Goal: Navigation & Orientation: Find specific page/section

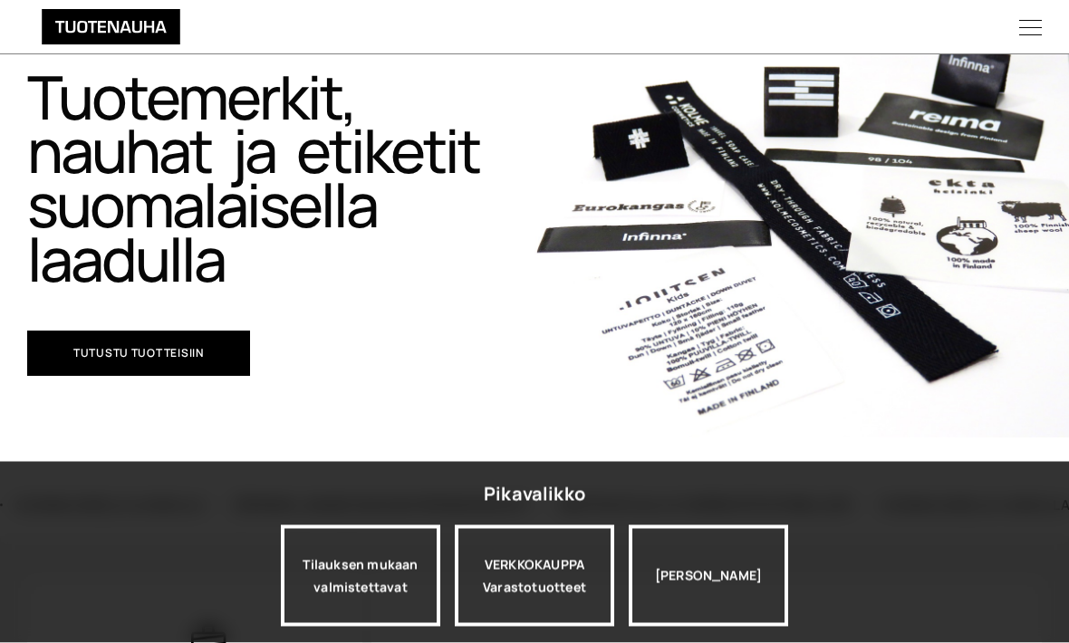
scroll to position [120, 0]
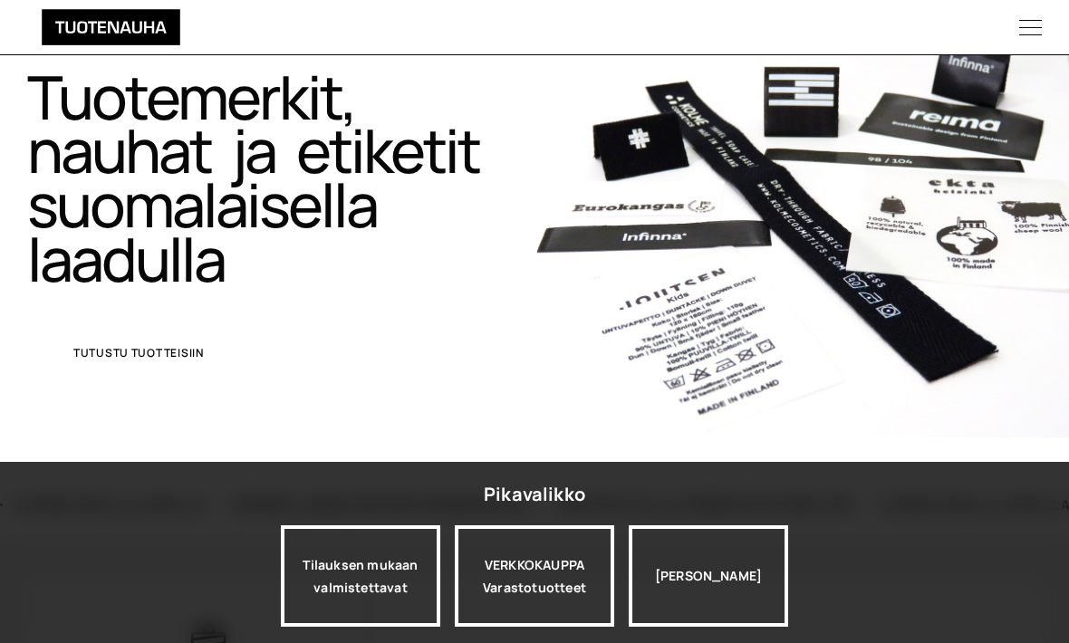
click at [219, 341] on link "Tutustu tuotteisiin" at bounding box center [138, 353] width 223 height 45
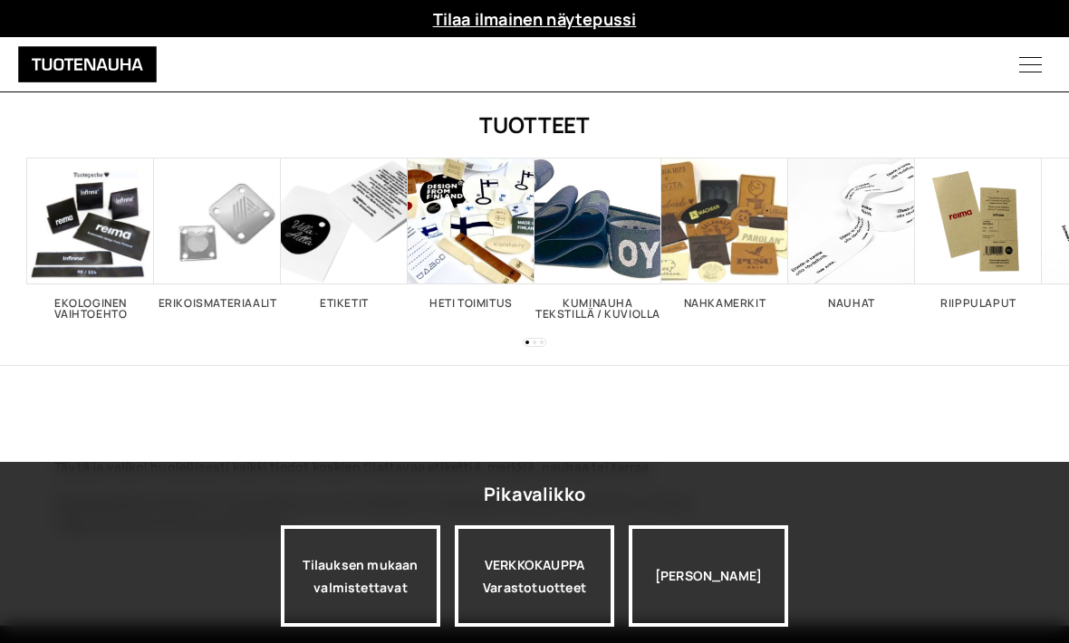
click at [848, 265] on span "Visit product category Nauhat" at bounding box center [851, 221] width 127 height 127
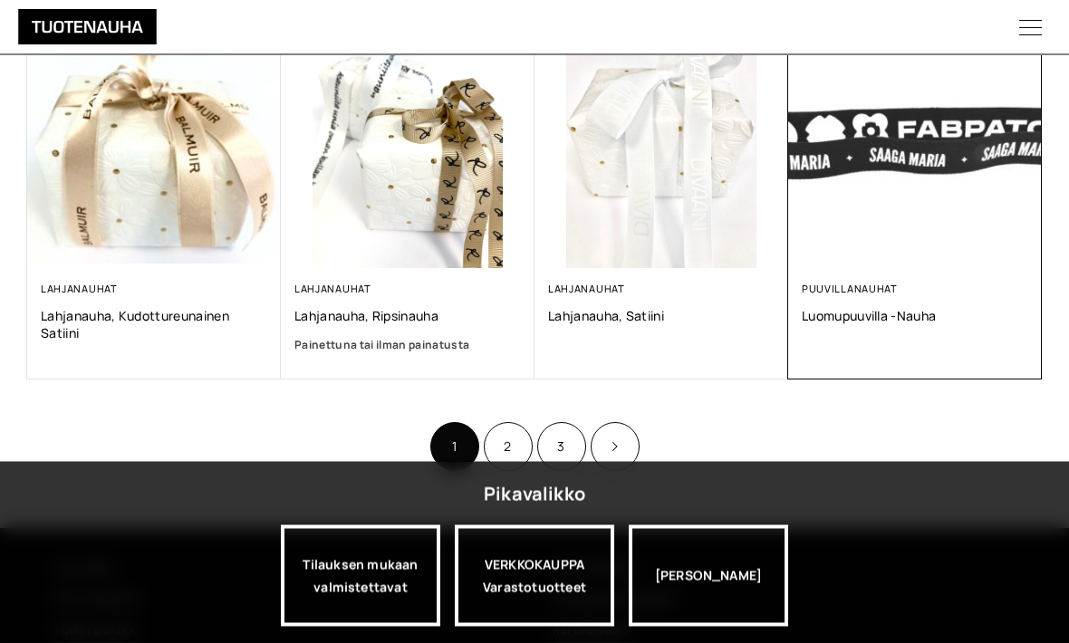
scroll to position [1156, 0]
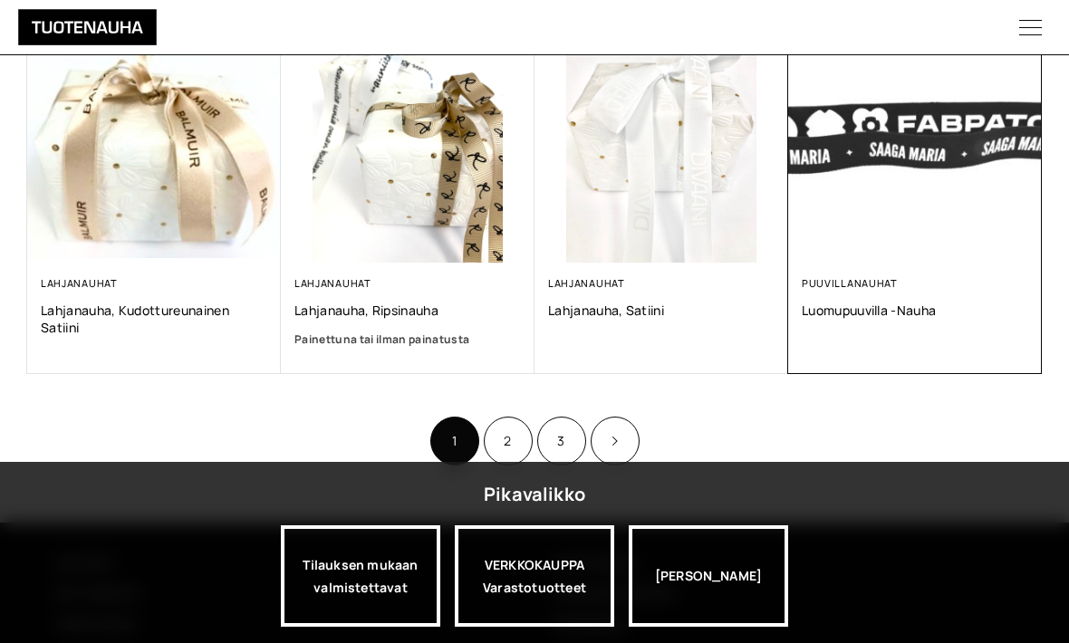
click at [860, 245] on img at bounding box center [915, 136] width 254 height 254
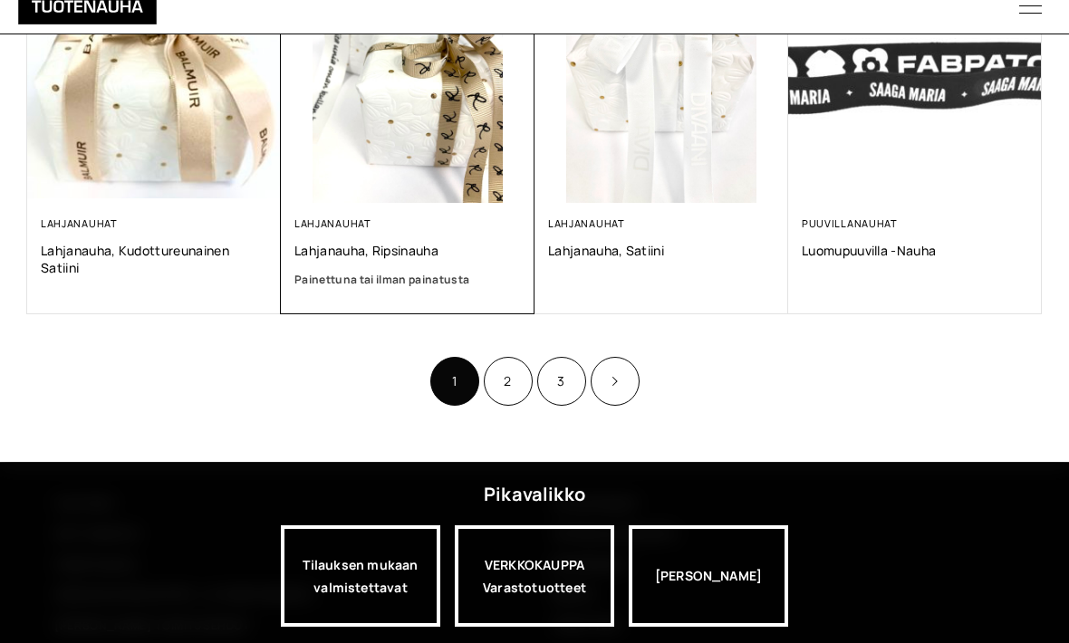
scroll to position [1215, 0]
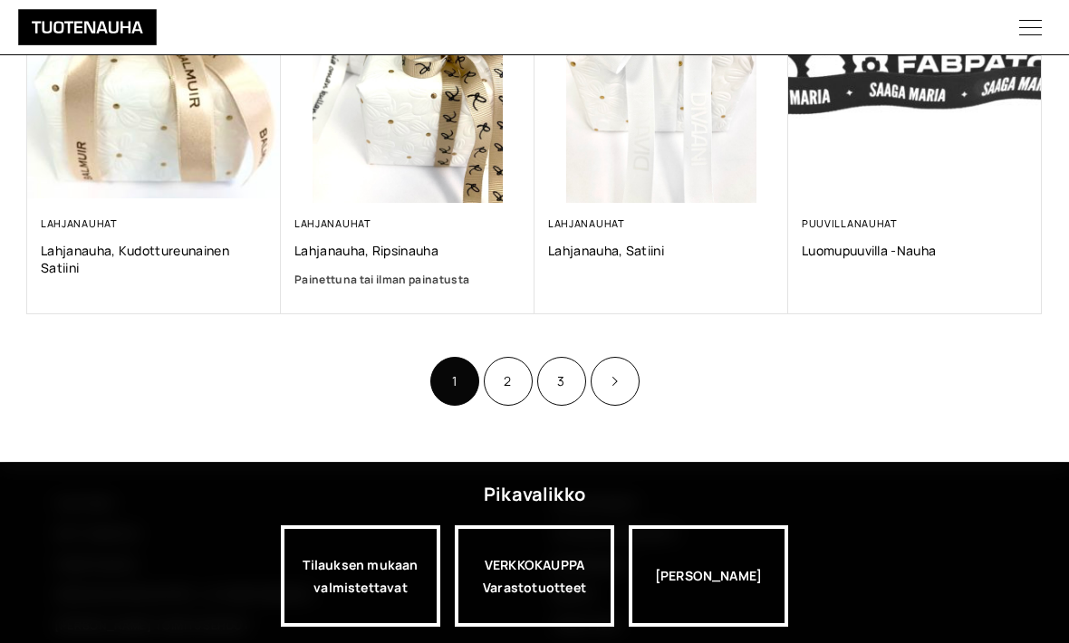
click at [510, 370] on link "2" at bounding box center [508, 381] width 49 height 49
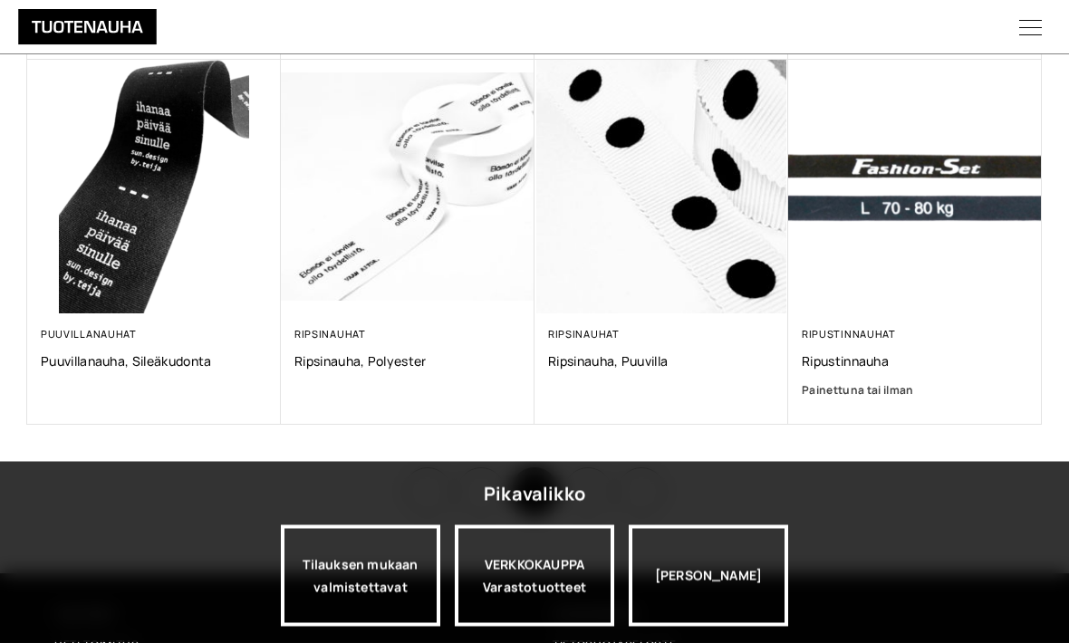
scroll to position [1088, 0]
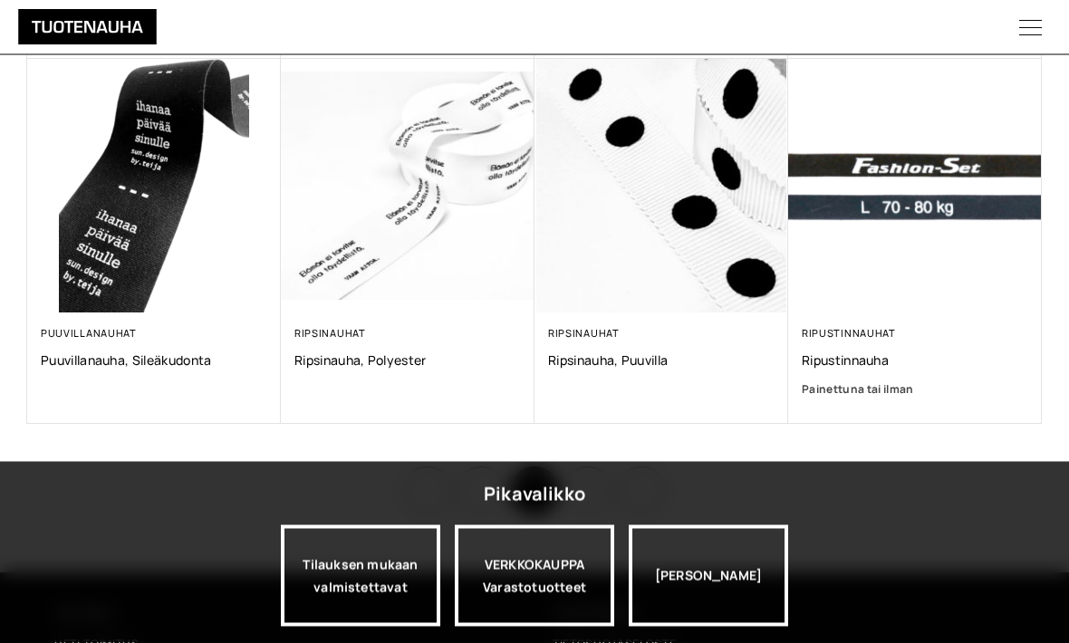
click at [584, 482] on link "3" at bounding box center [587, 491] width 49 height 49
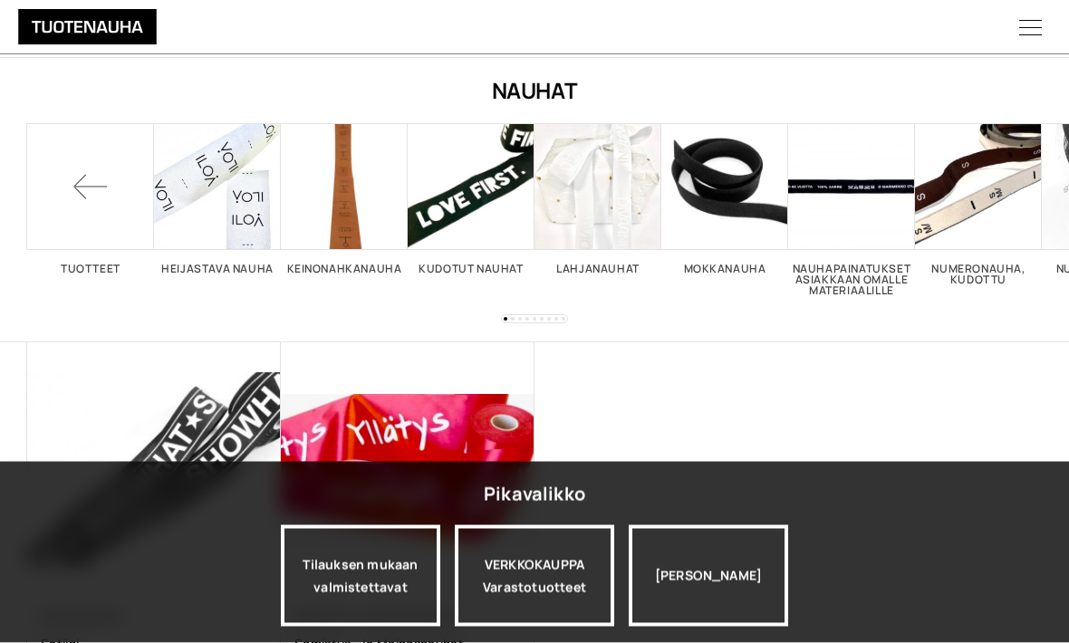
scroll to position [72, 0]
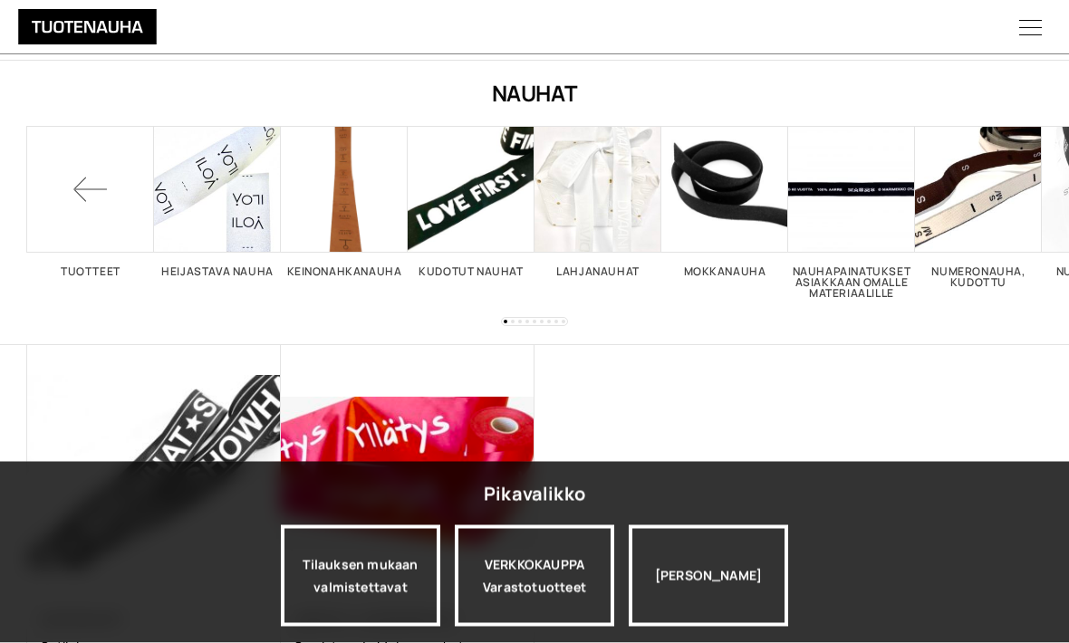
click at [103, 197] on span at bounding box center [90, 190] width 127 height 127
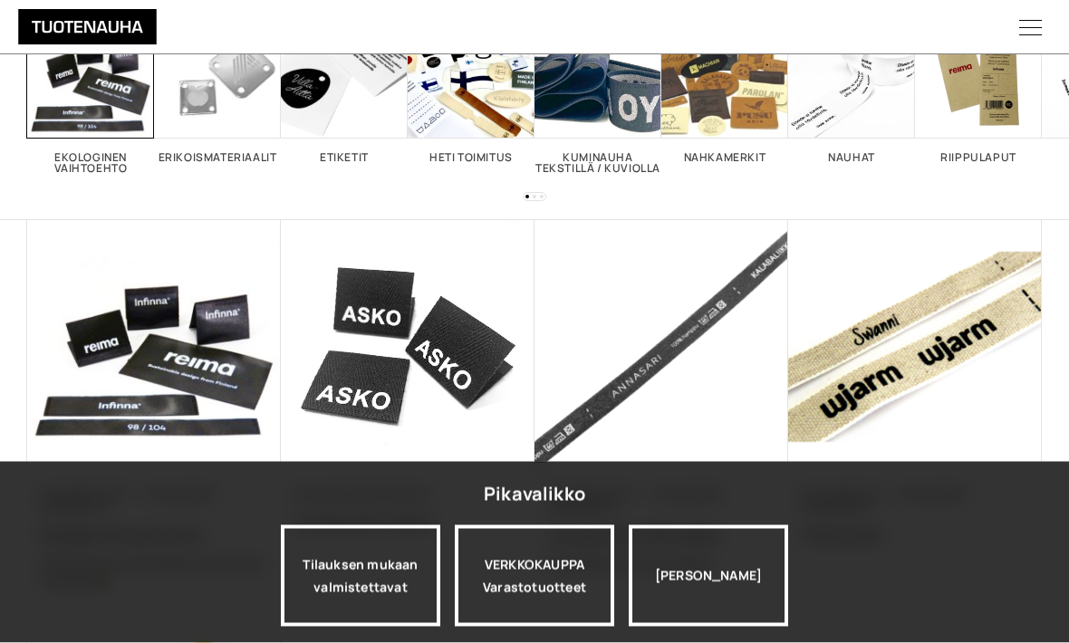
scroll to position [175, 0]
